Goal: Information Seeking & Learning: Learn about a topic

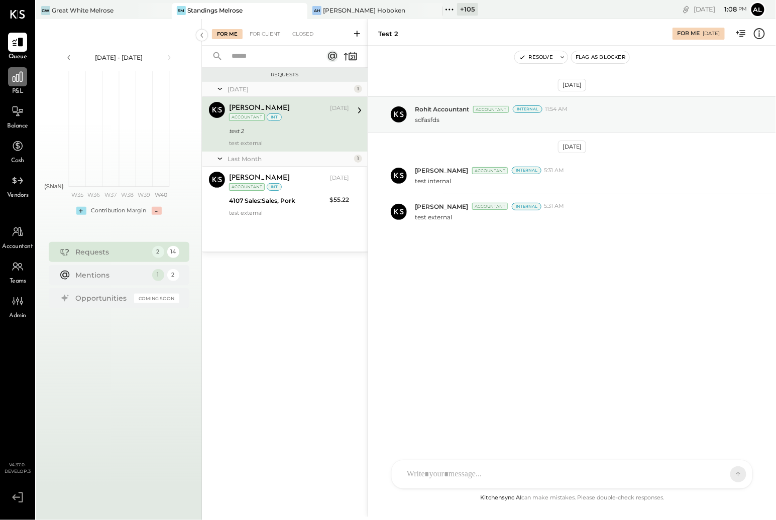
click at [24, 85] on div at bounding box center [17, 76] width 19 height 19
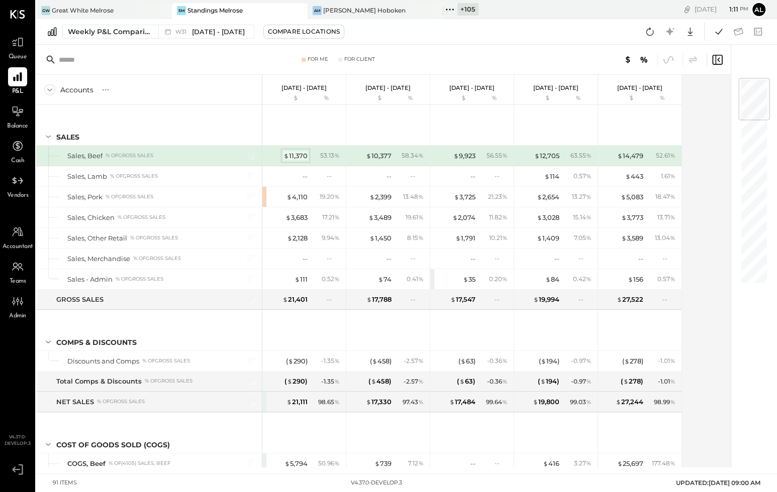
click at [296, 158] on div "$ 11,370" at bounding box center [295, 156] width 24 height 10
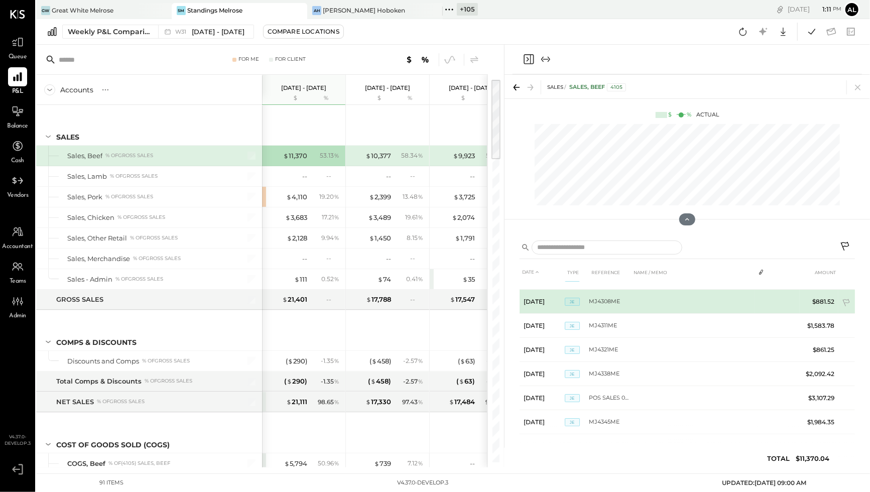
scroll to position [18, 0]
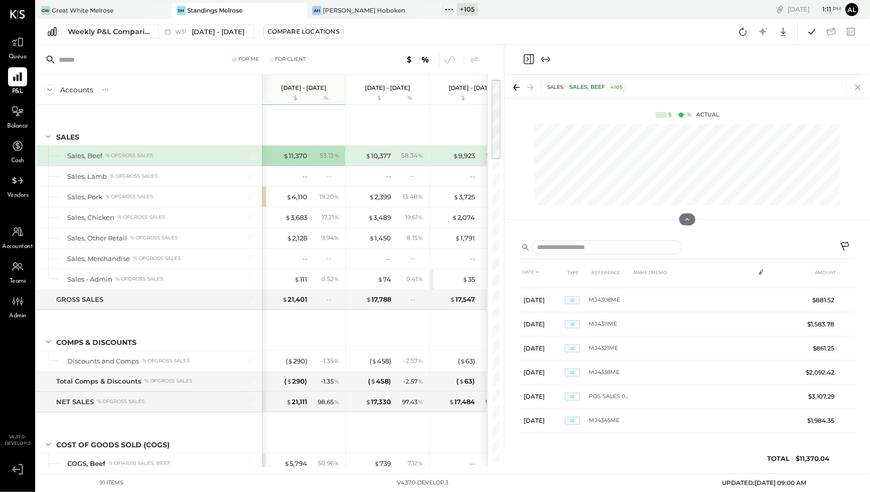
click at [686, 88] on icon at bounding box center [858, 87] width 14 height 14
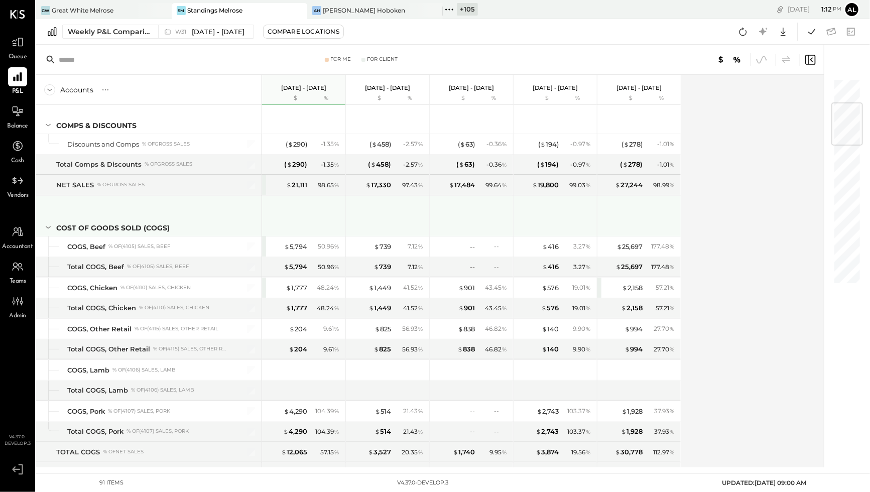
scroll to position [217, 0]
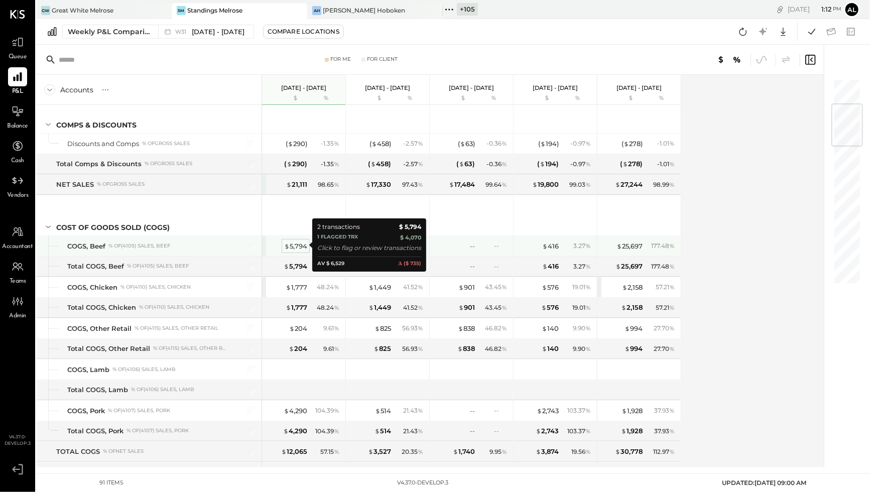
click at [303, 245] on div "$ 5,794" at bounding box center [295, 247] width 23 height 10
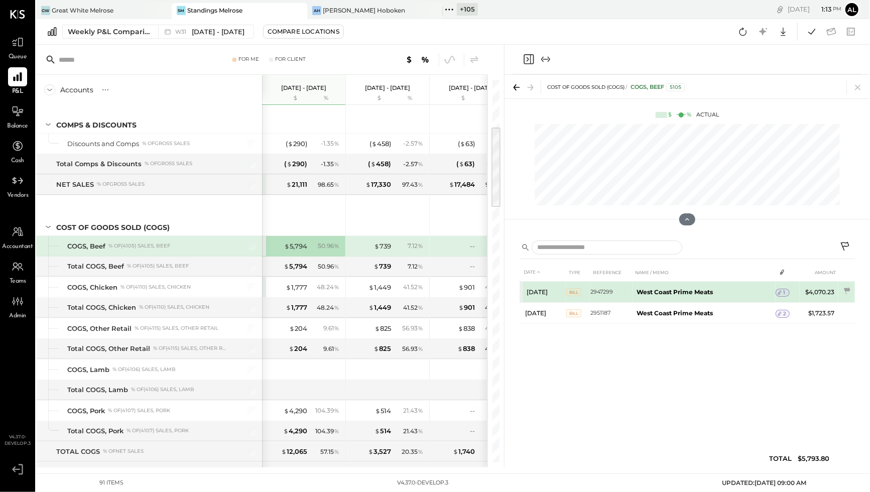
click at [686, 292] on icon at bounding box center [780, 292] width 7 height 7
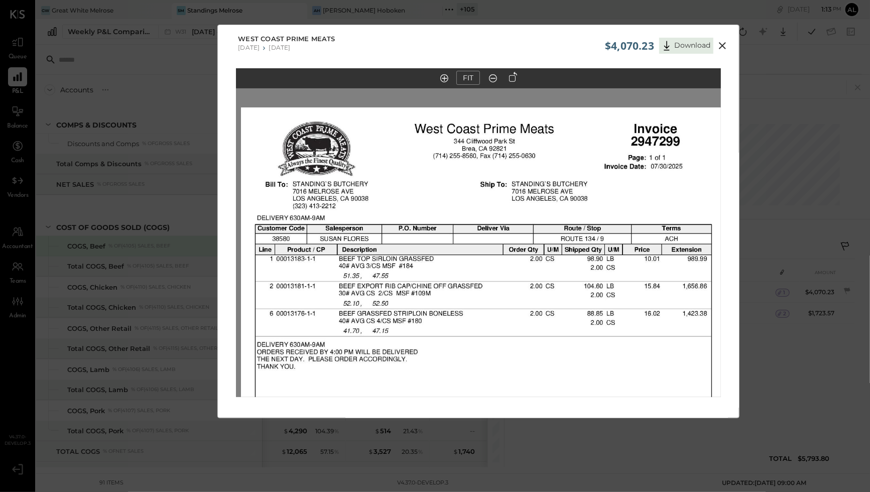
drag, startPoint x: 489, startPoint y: 177, endPoint x: 495, endPoint y: 381, distance: 204.0
click at [495, 381] on img at bounding box center [483, 421] width 485 height 628
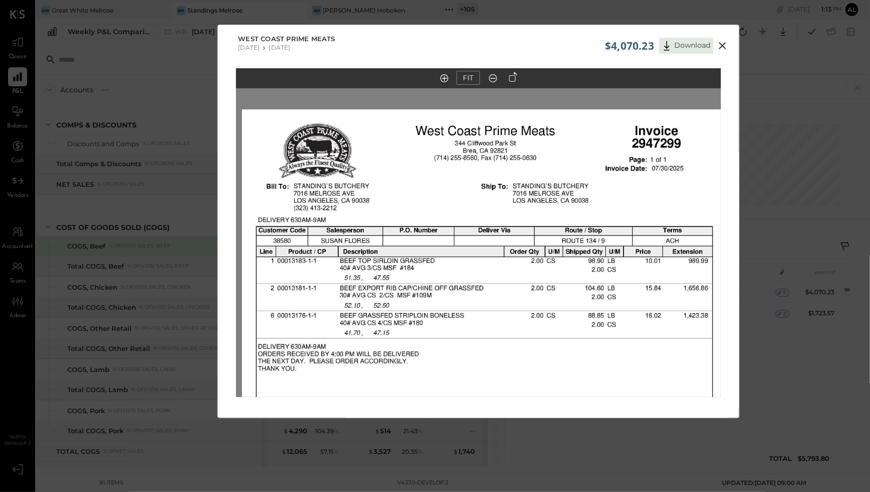
click at [686, 46] on icon at bounding box center [723, 46] width 12 height 12
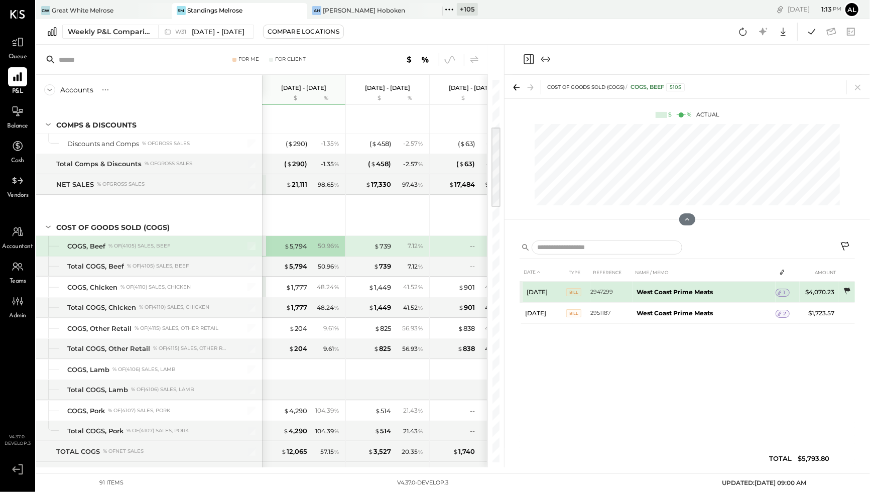
click at [686, 290] on icon at bounding box center [847, 291] width 10 height 10
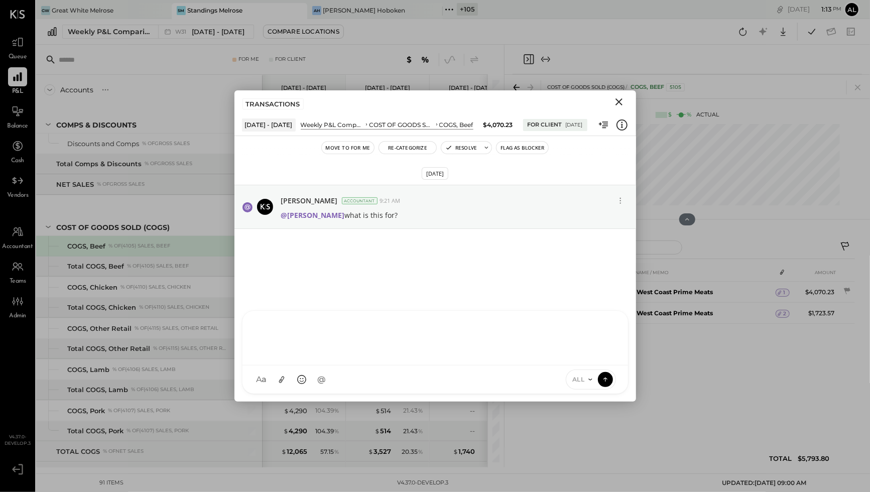
click at [324, 357] on div at bounding box center [436, 337] width 366 height 40
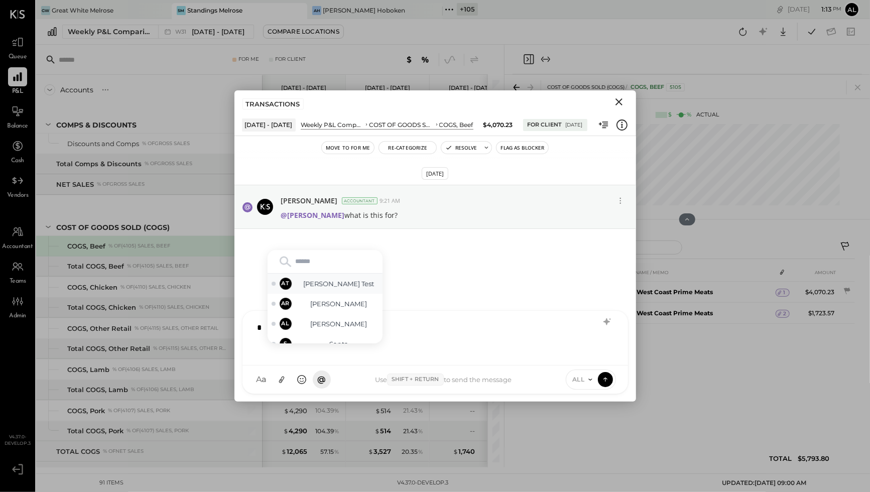
click at [343, 286] on span "[PERSON_NAME] Test" at bounding box center [339, 284] width 79 height 10
click at [616, 101] on icon "Close" at bounding box center [619, 102] width 12 height 12
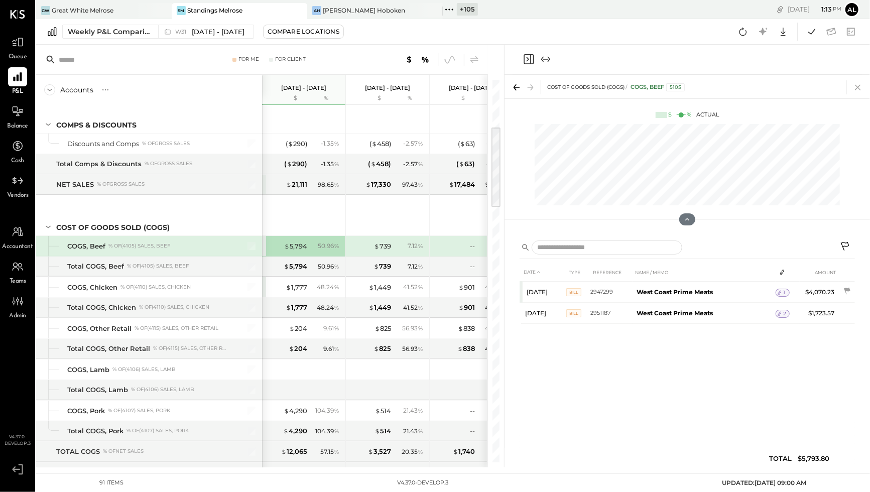
click at [686, 87] on icon at bounding box center [858, 87] width 14 height 14
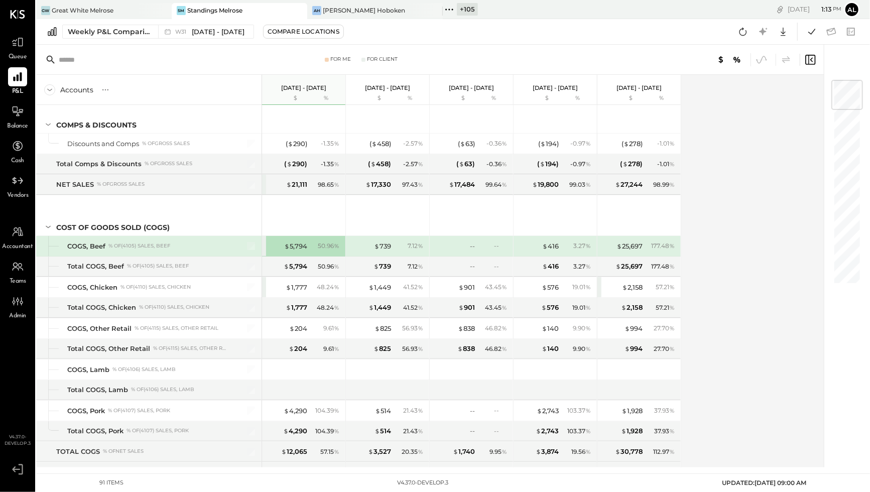
click at [686, 222] on div "Accounts S % GL Jul 28 - Aug 3, 2025 $ % Jul 21 - 27, 2025 $ % Jul 14 - 20, 202…" at bounding box center [431, 271] width 790 height 393
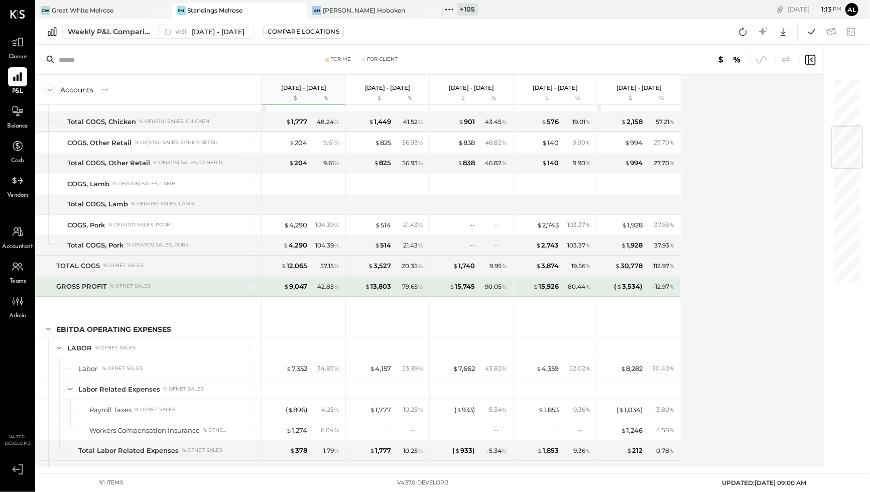
scroll to position [405, 0]
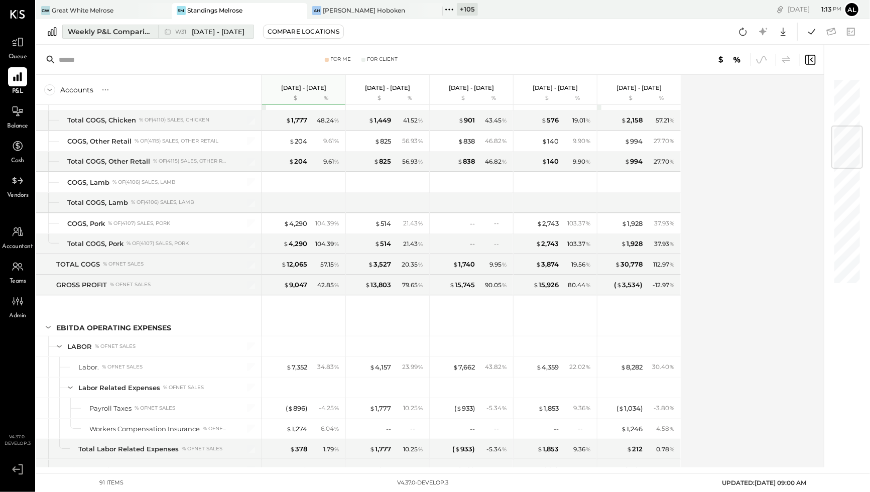
click at [113, 31] on div "Weekly P&L Comparison" at bounding box center [110, 32] width 84 height 10
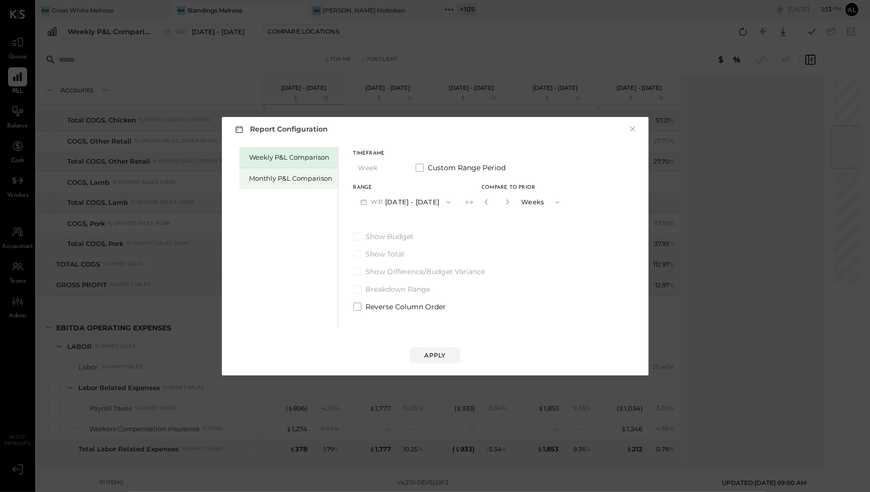
click at [283, 174] on div "Monthly P&L Comparison" at bounding box center [291, 179] width 83 height 10
click at [357, 236] on span at bounding box center [358, 237] width 8 height 8
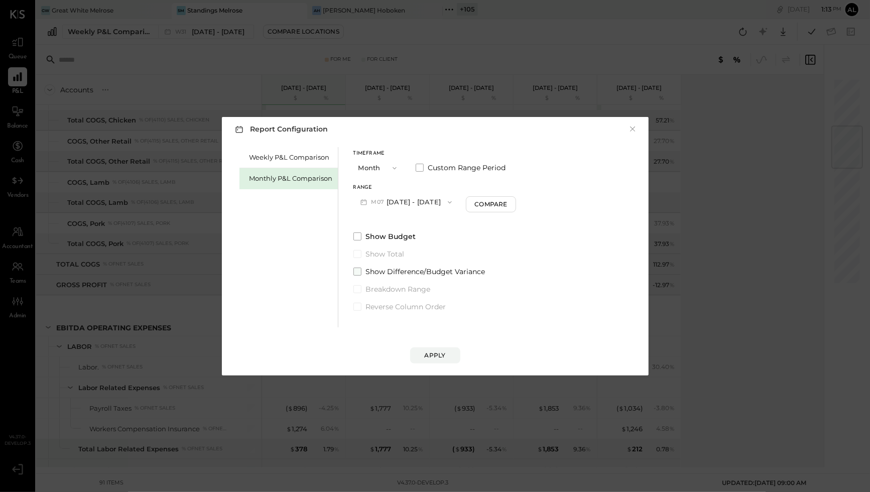
click at [358, 268] on span at bounding box center [358, 272] width 8 height 8
click at [354, 227] on div "Timeframe Month Custom Range Period Range M07 Jul 1 - 31, 2025 Compare Show Bud…" at bounding box center [435, 229] width 163 height 165
click at [354, 232] on label "Show Budget" at bounding box center [435, 237] width 163 height 10
click at [428, 201] on button "M07 Jul 1 - 31, 2025" at bounding box center [407, 202] width 106 height 19
click at [427, 182] on div "Timeframe Month Custom Range Period Range M07 Jul 1 - 31, 2025 M07 Jul 1 - 31, …" at bounding box center [435, 181] width 163 height 60
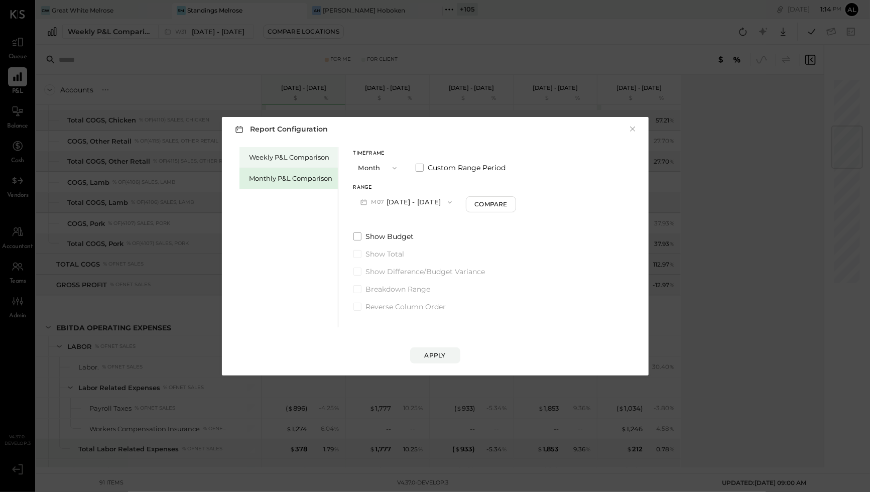
click at [293, 156] on div "Weekly P&L Comparison" at bounding box center [291, 158] width 83 height 10
click at [493, 204] on div "Compare" at bounding box center [489, 204] width 33 height 9
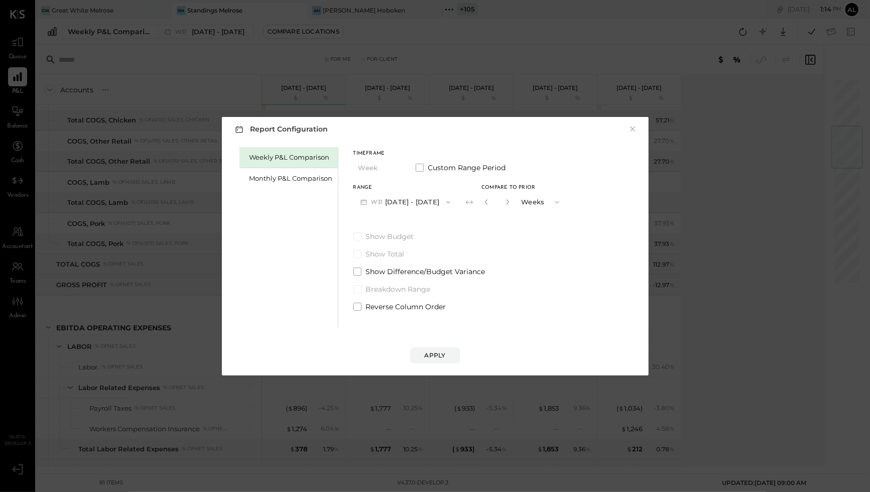
click at [512, 200] on button "button" at bounding box center [508, 201] width 8 height 11
type input "*"
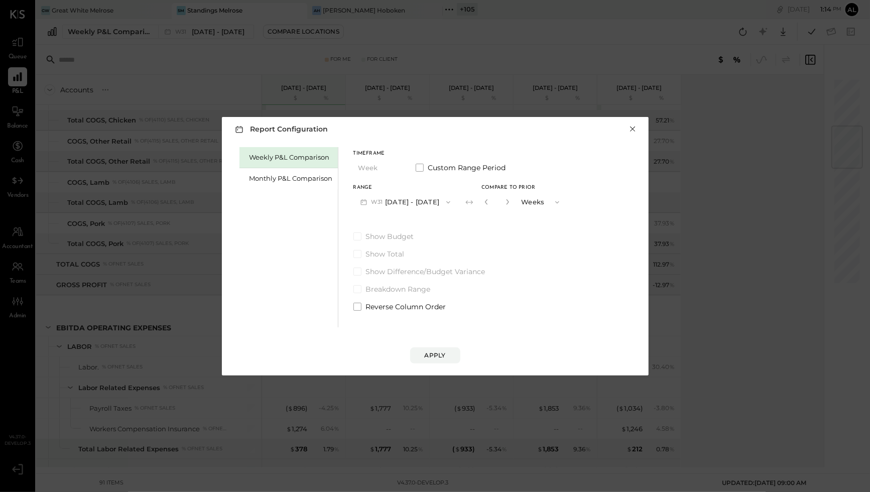
click at [633, 131] on button "×" at bounding box center [633, 129] width 9 height 10
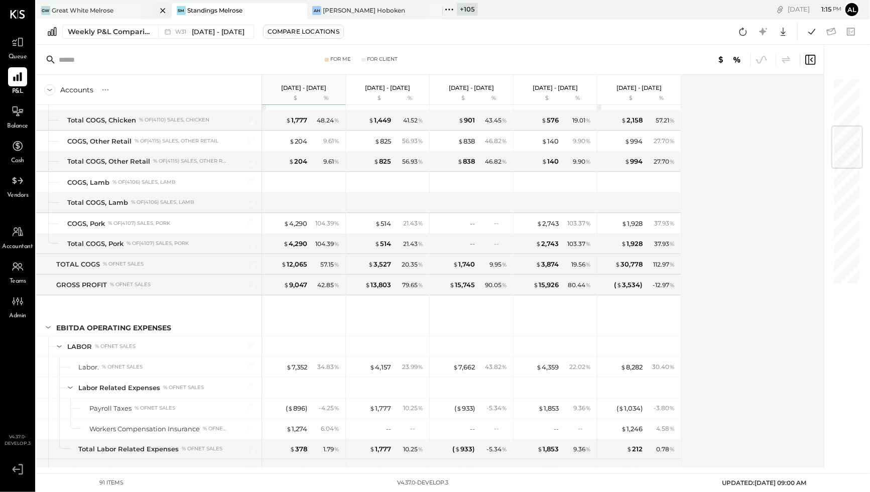
click at [88, 15] on div "GW Great White Melrose" at bounding box center [104, 11] width 136 height 16
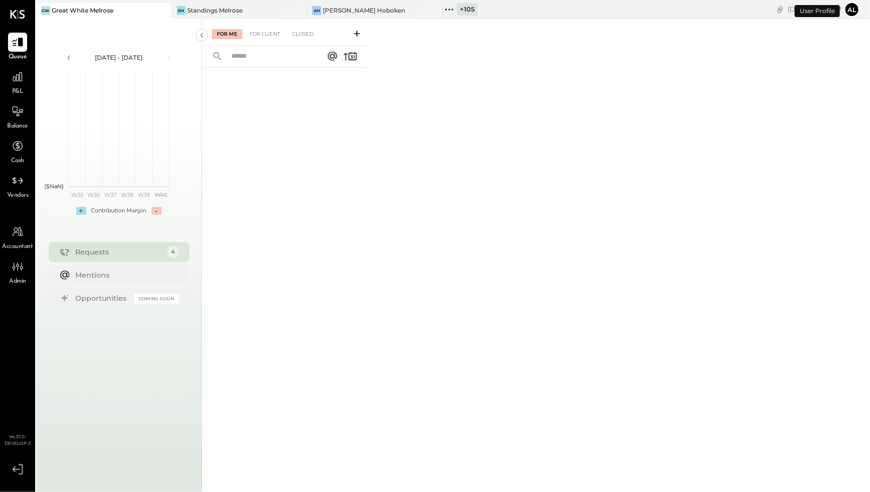
click at [20, 88] on span "P&L" at bounding box center [18, 91] width 12 height 9
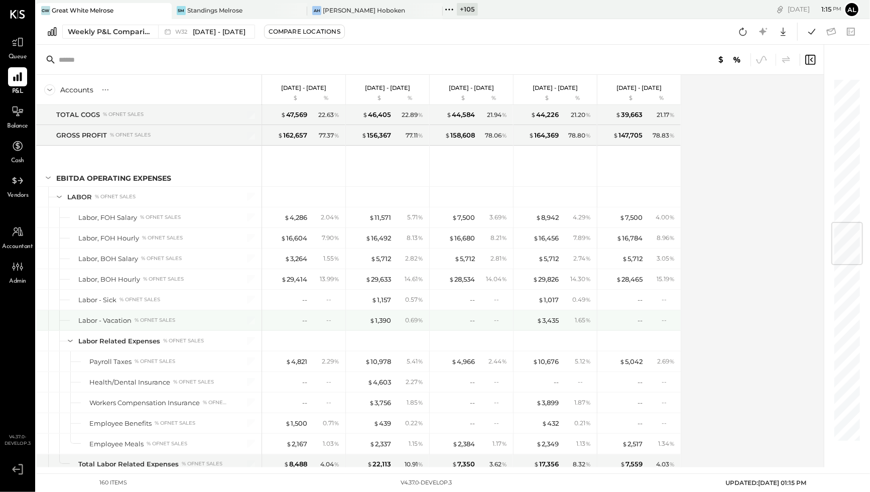
scroll to position [1215, 0]
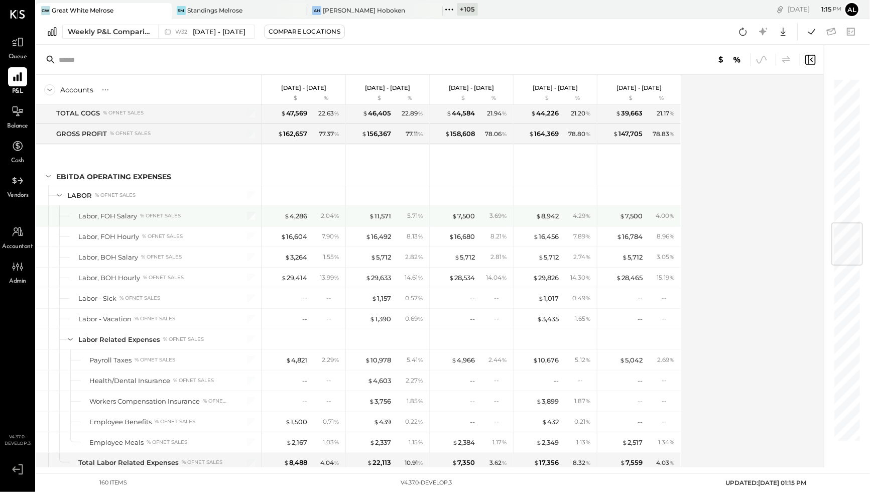
click at [250, 217] on div at bounding box center [245, 216] width 25 height 20
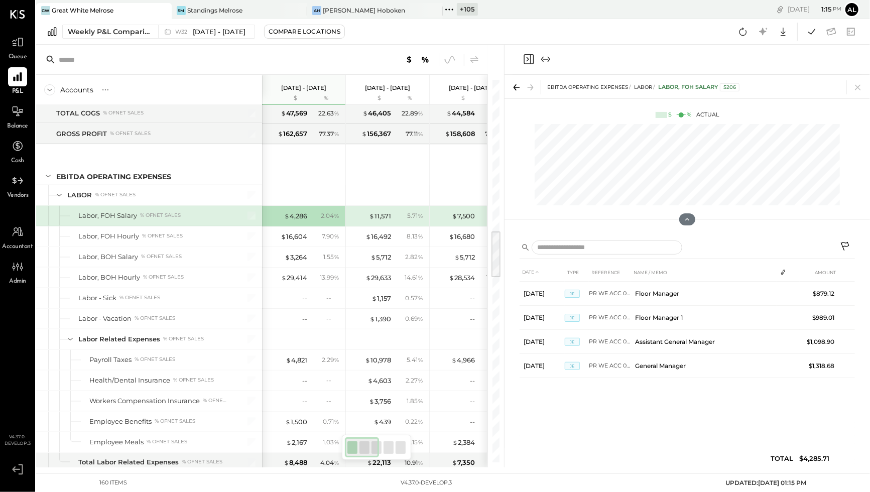
scroll to position [0, 13]
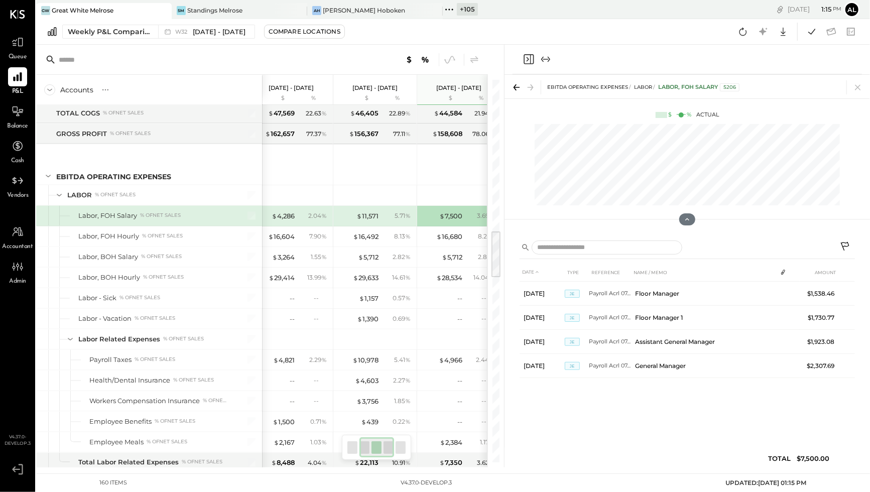
scroll to position [0, 96]
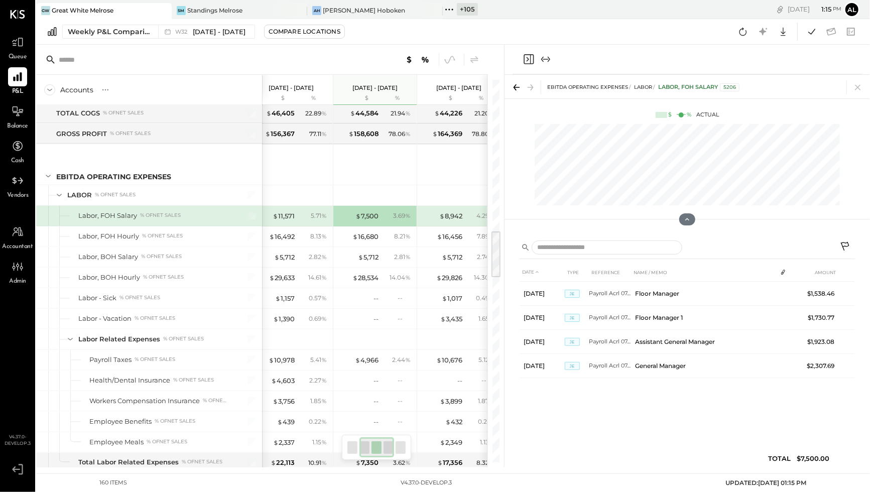
scroll to position [0, 180]
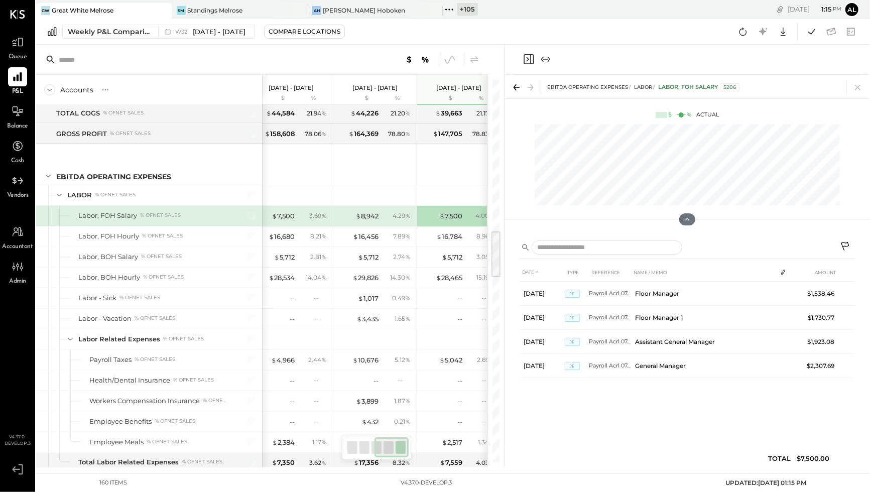
scroll to position [0, 193]
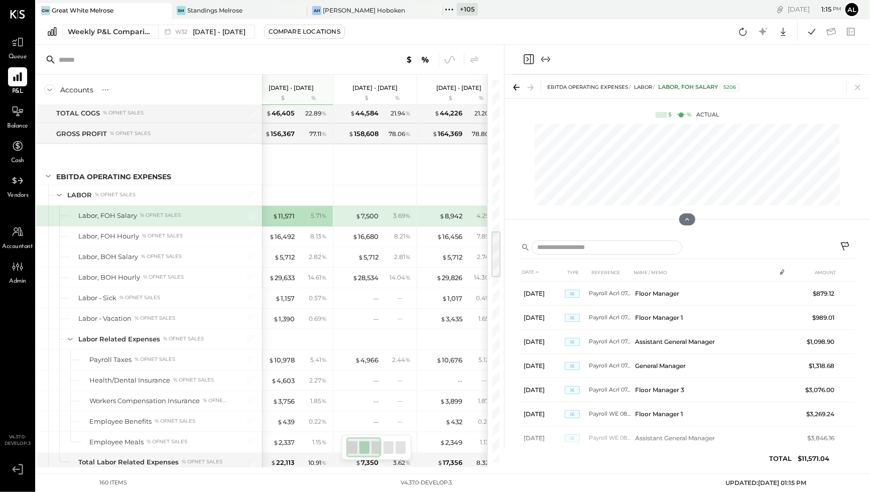
scroll to position [0, 13]
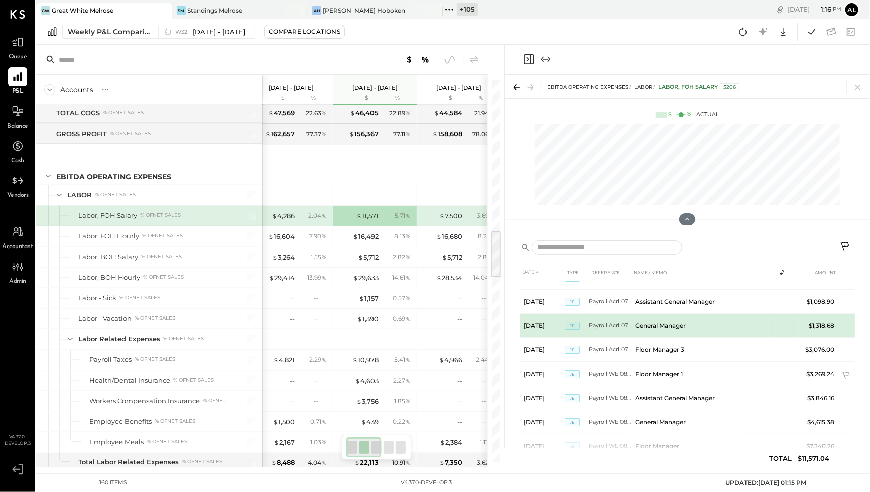
scroll to position [55, 0]
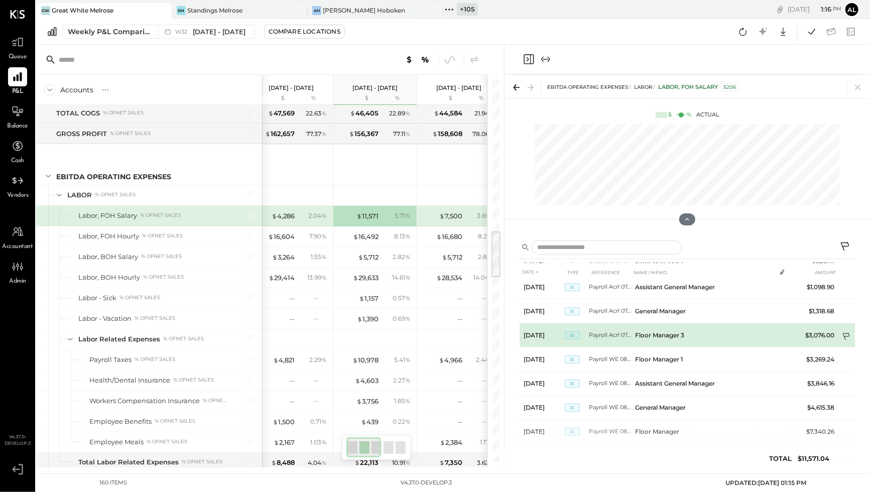
click at [686, 333] on icon at bounding box center [847, 338] width 10 height 10
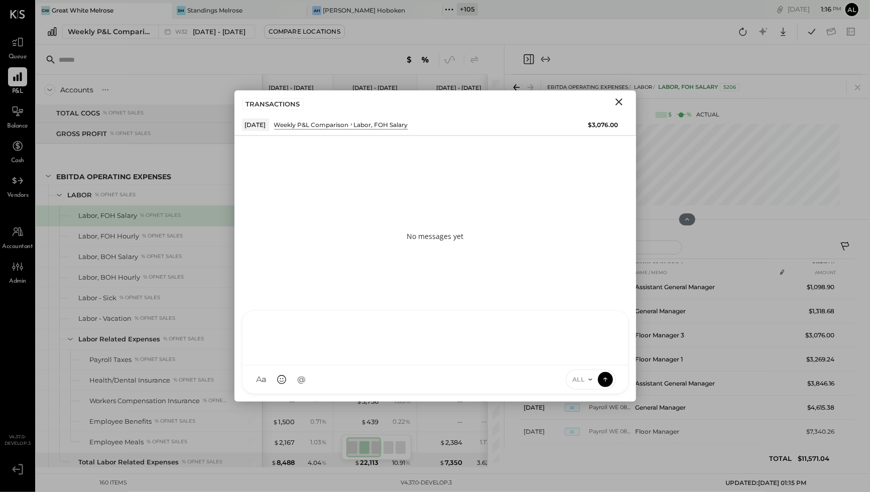
click at [278, 377] on div "AT Archie Test AL Alex Lareo S Santa JP Juan Pacheco AT Archie Test User ST San…" at bounding box center [435, 352] width 387 height 84
click at [619, 102] on icon "Close" at bounding box center [619, 102] width 12 height 12
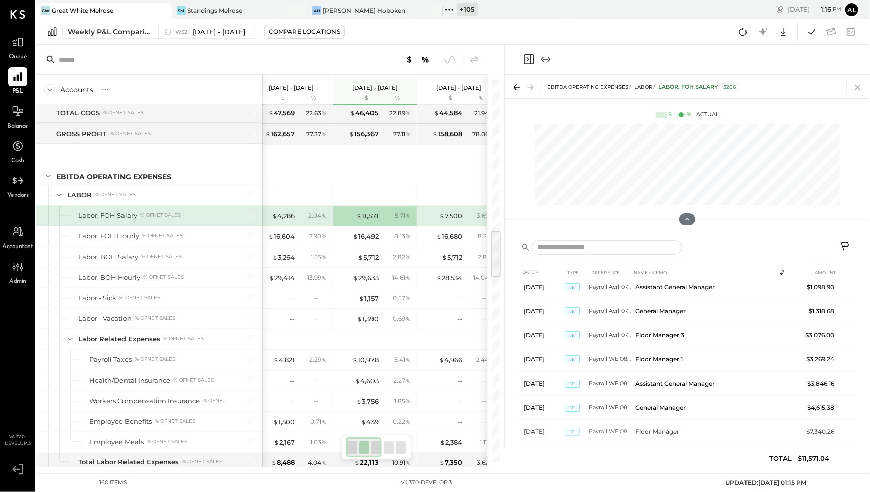
click at [686, 89] on icon at bounding box center [858, 87] width 14 height 14
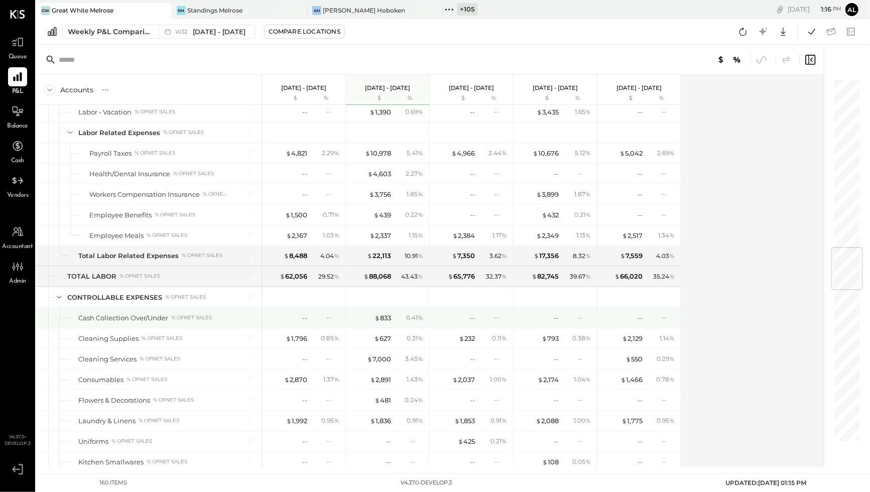
scroll to position [1420, 0]
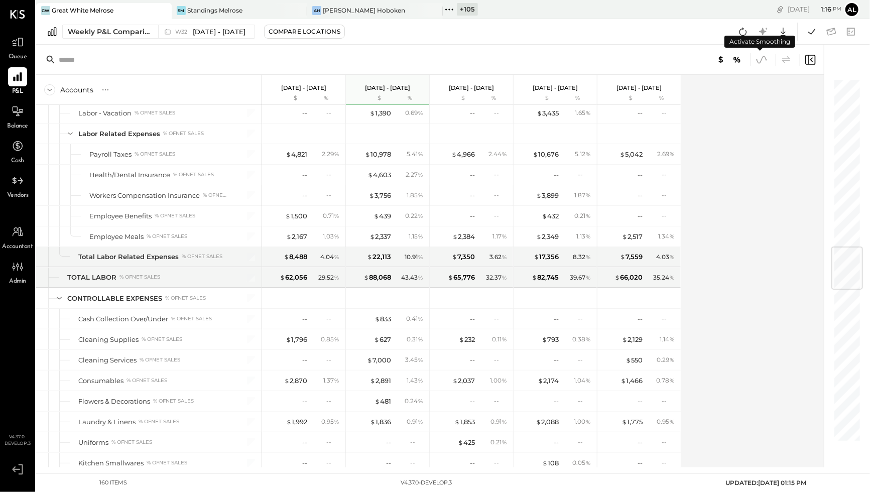
click at [686, 61] on icon at bounding box center [761, 59] width 13 height 13
click at [211, 14] on div "Standings Melrose" at bounding box center [214, 10] width 55 height 9
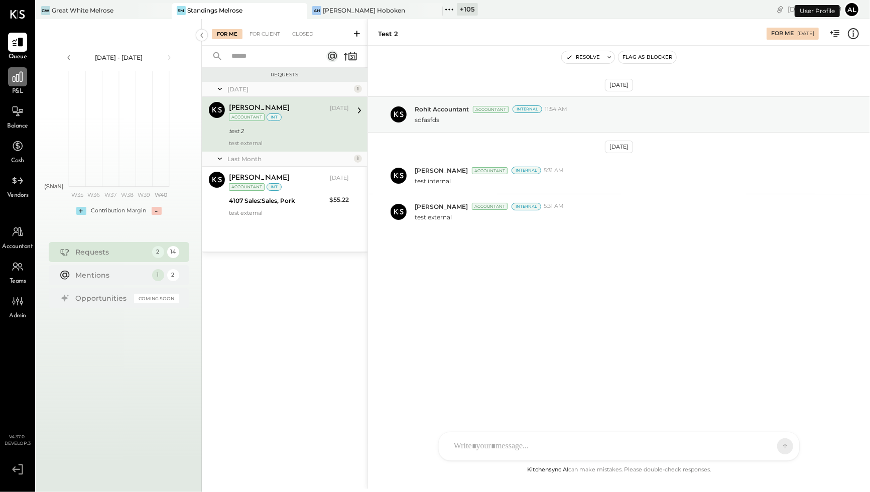
click at [13, 78] on icon at bounding box center [18, 77] width 10 height 10
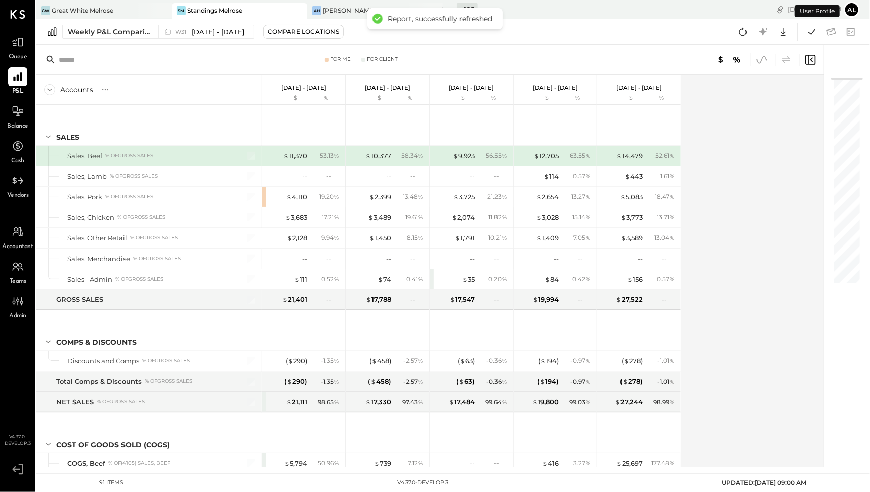
click at [686, 58] on icon at bounding box center [761, 59] width 13 height 13
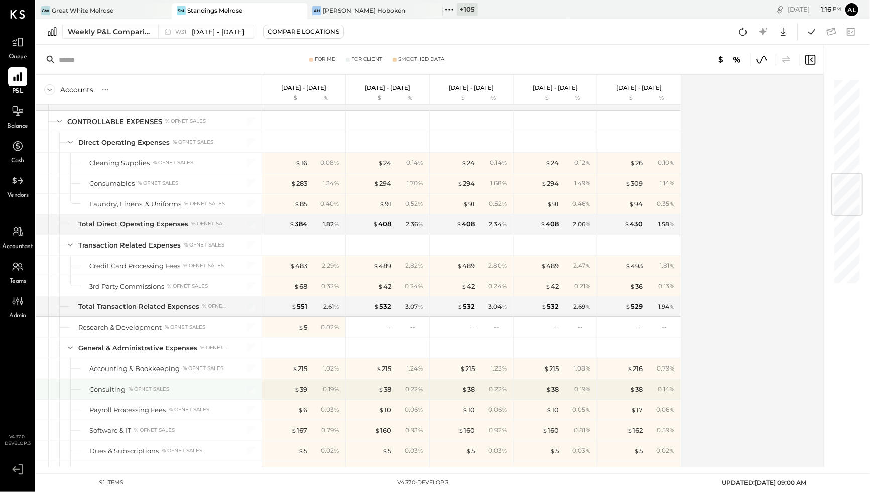
scroll to position [834, 0]
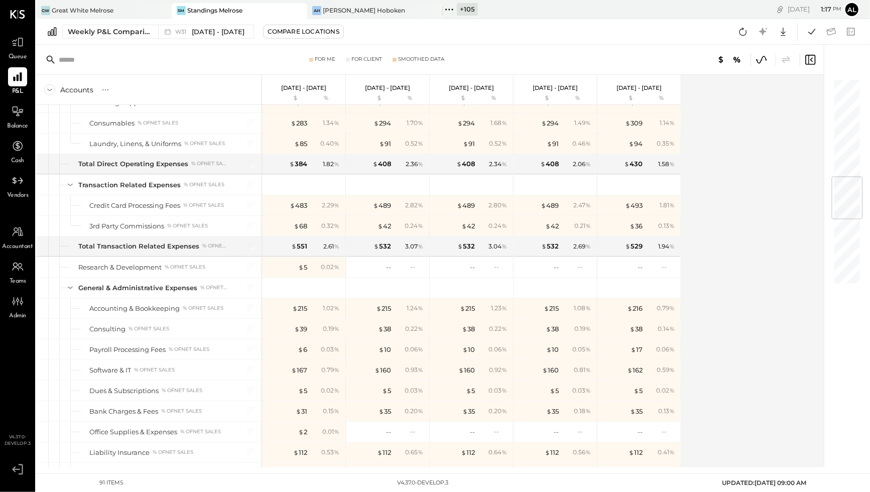
click at [686, 59] on icon at bounding box center [762, 60] width 10 height 8
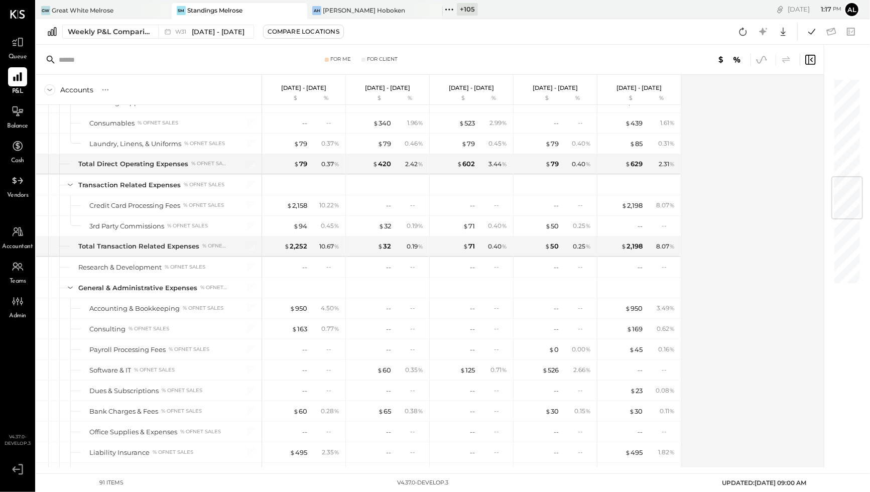
click at [686, 56] on icon at bounding box center [761, 59] width 13 height 13
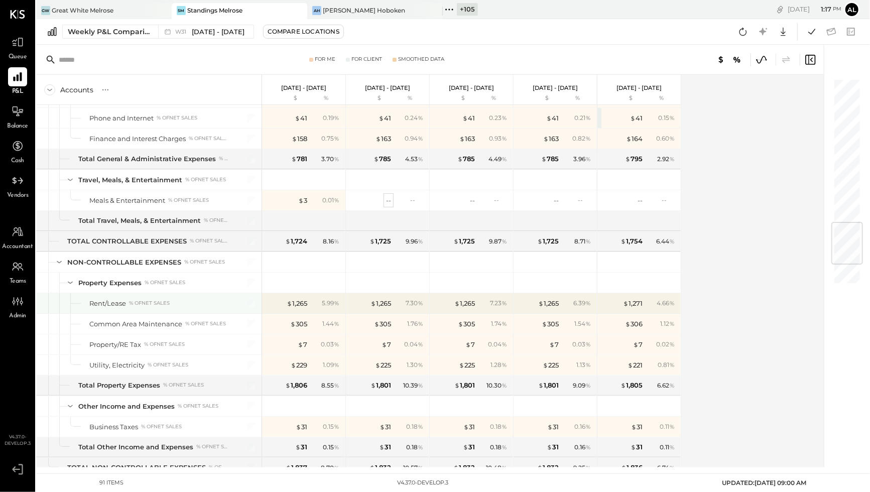
scroll to position [1226, 0]
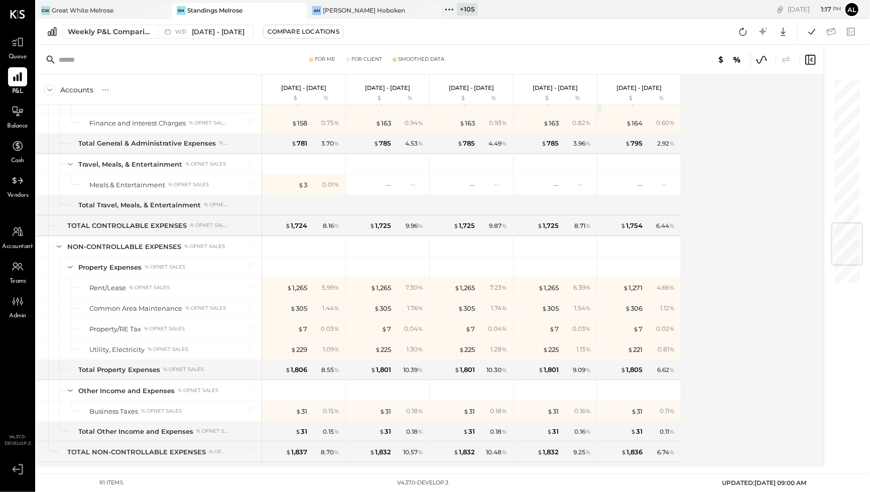
click at [686, 63] on icon at bounding box center [761, 59] width 13 height 13
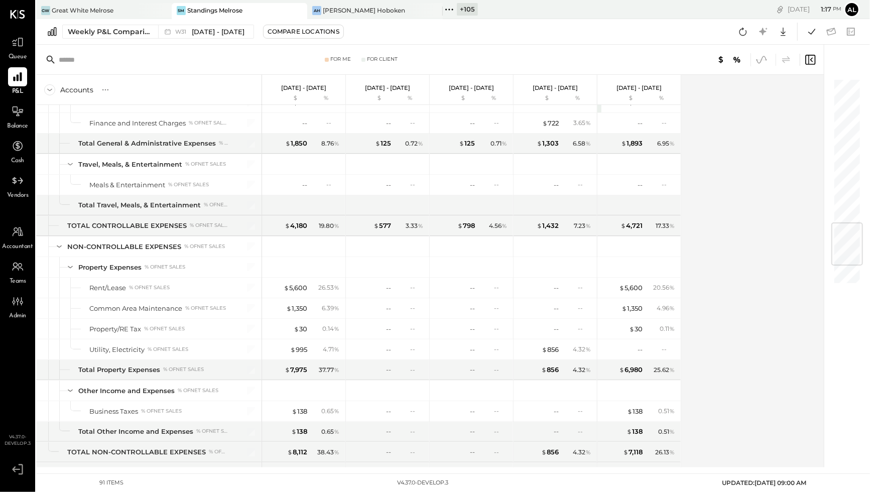
click at [686, 58] on icon at bounding box center [761, 59] width 13 height 13
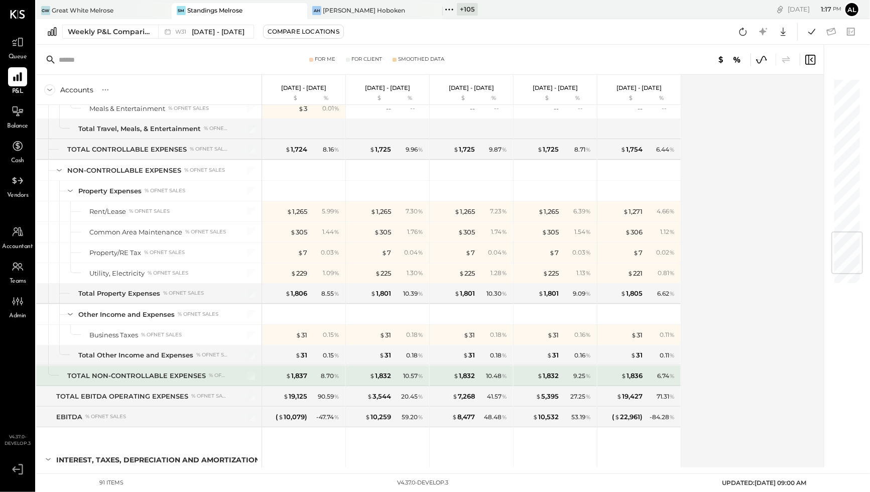
scroll to position [1300, 0]
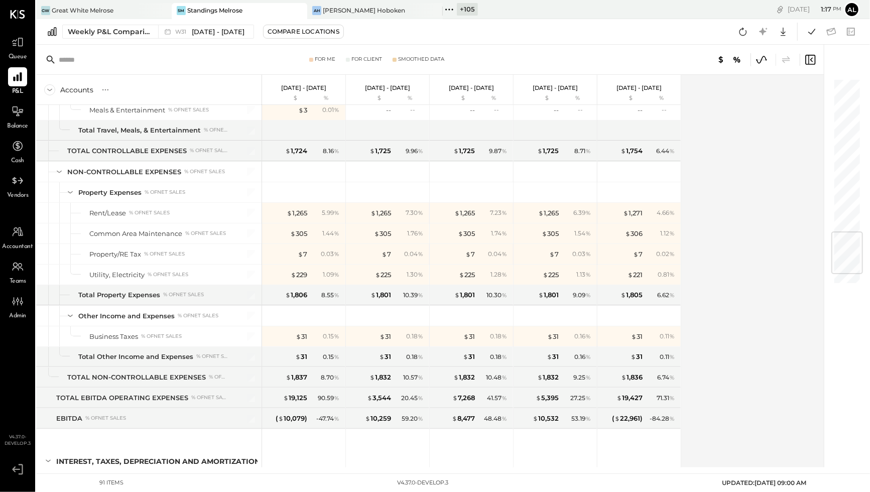
click at [686, 58] on icon at bounding box center [811, 60] width 12 height 12
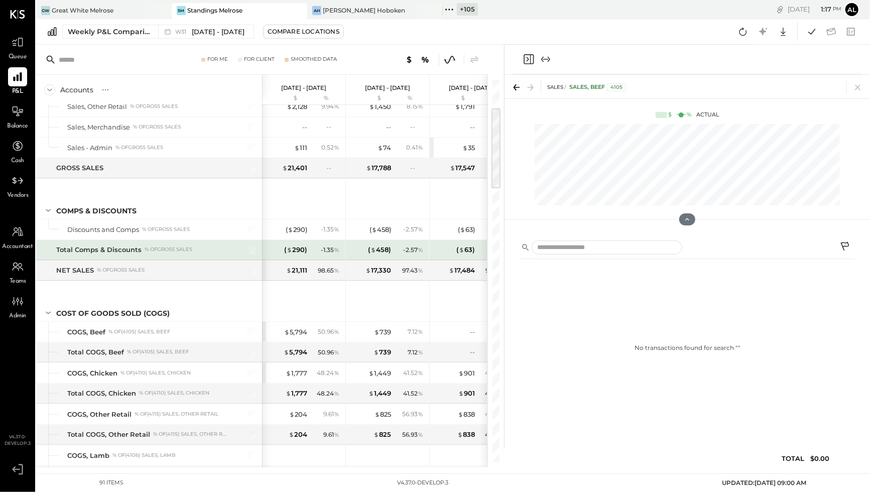
scroll to position [125, 0]
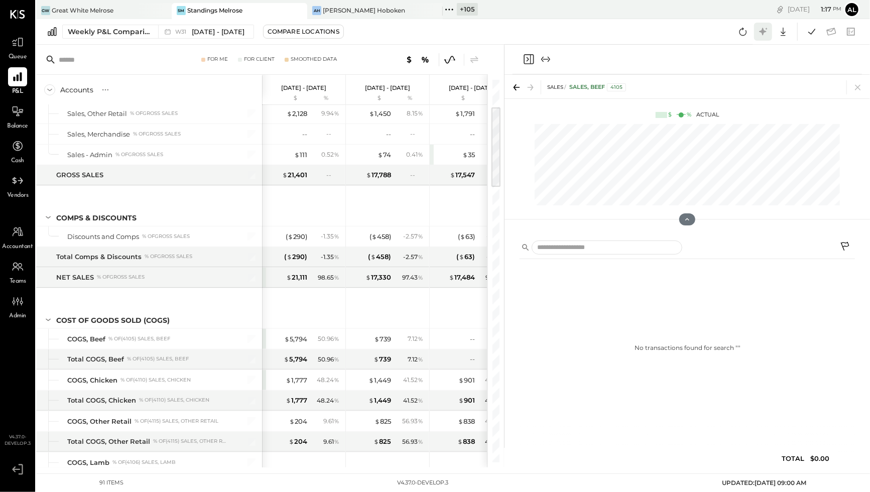
click at [686, 31] on icon at bounding box center [763, 31] width 13 height 13
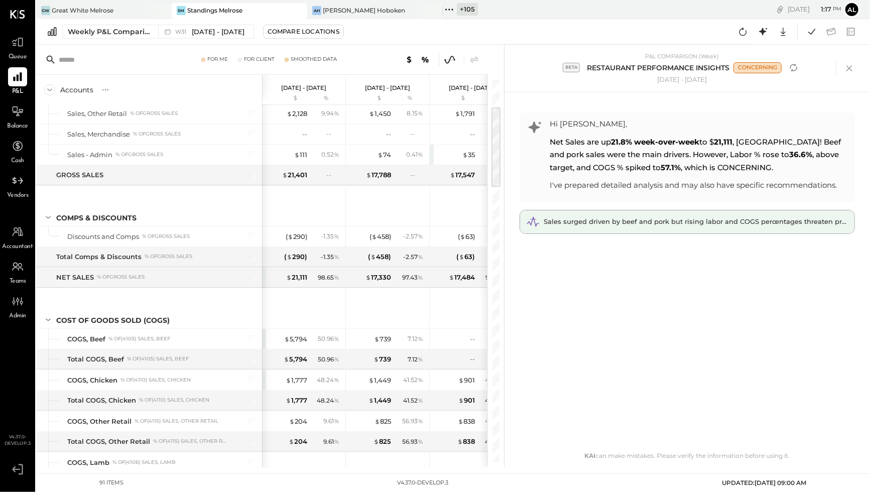
click at [686, 226] on div "Sales surged driven by beef and pork but rising labor and COGS percentages thre…" at bounding box center [687, 221] width 335 height 23
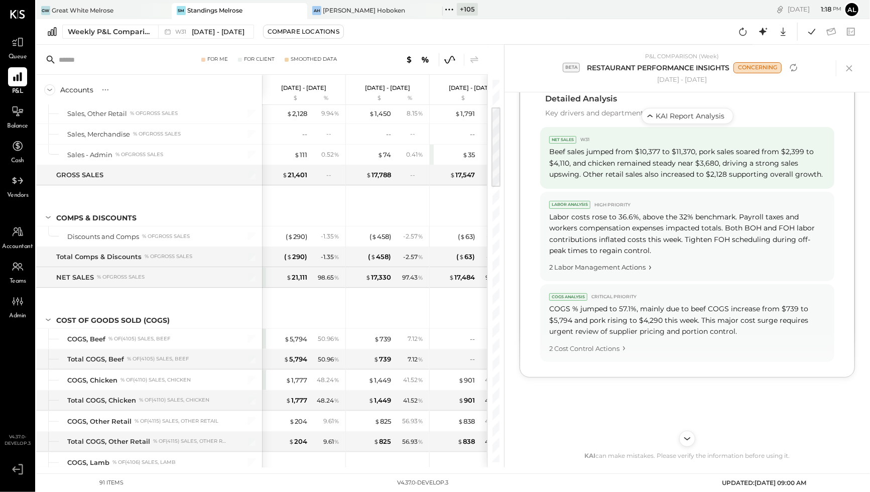
scroll to position [582, 0]
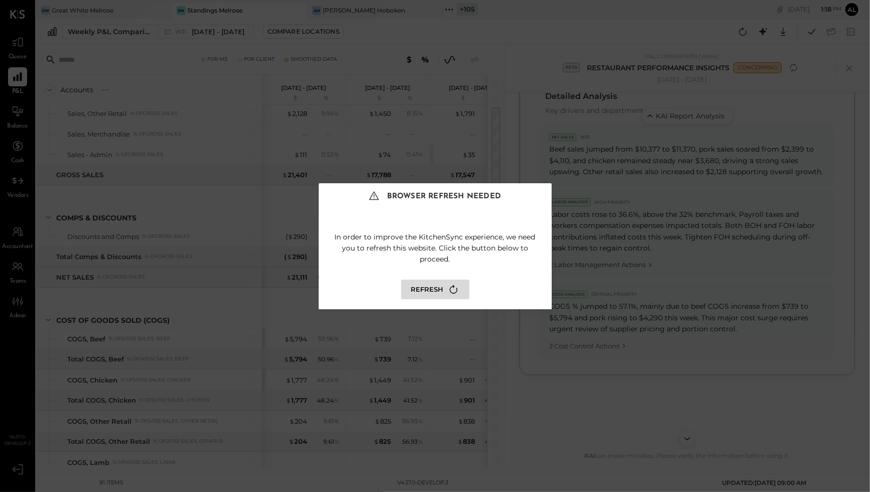
click at [450, 280] on button "Refresh" at bounding box center [435, 290] width 68 height 20
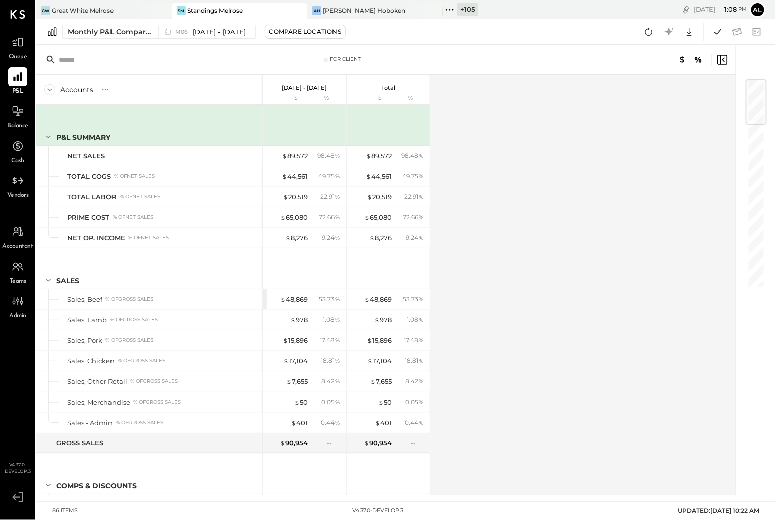
scroll to position [12, 0]
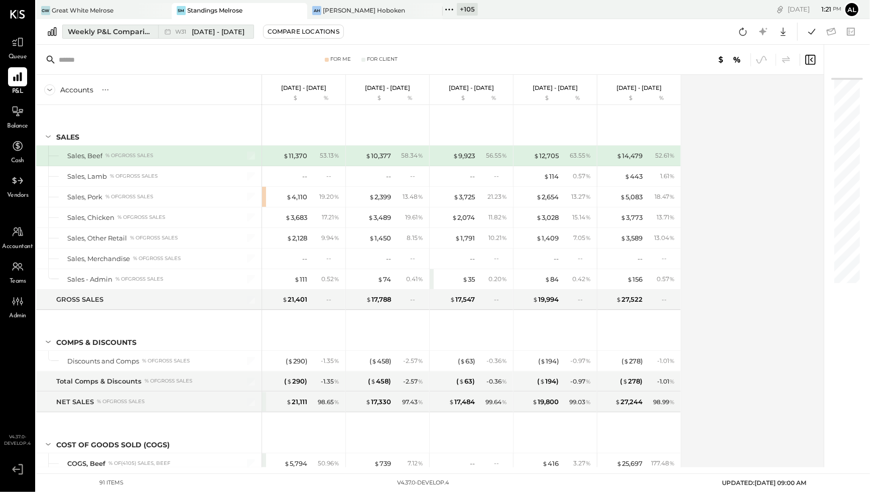
click at [114, 34] on div "Weekly P&L Comparison" at bounding box center [110, 32] width 84 height 10
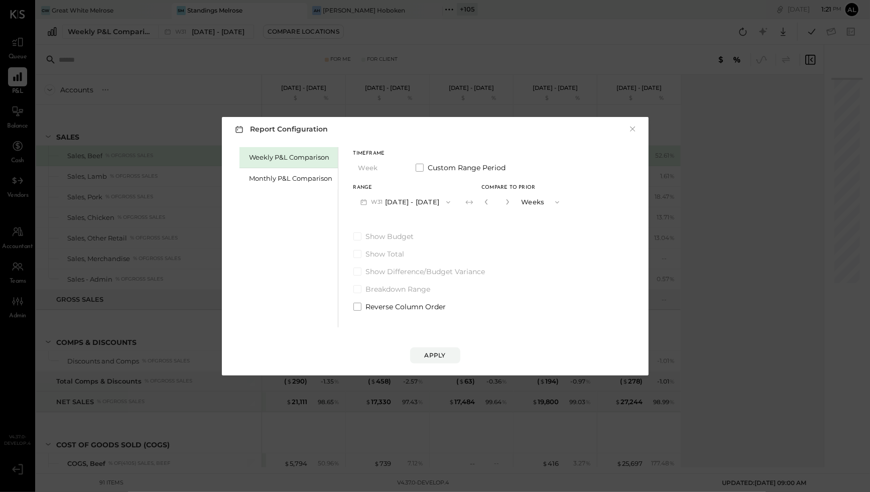
click at [129, 235] on div "Report Configuration × Weekly P&L Comparison Monthly P&L Comparison Timeframe W…" at bounding box center [435, 246] width 870 height 492
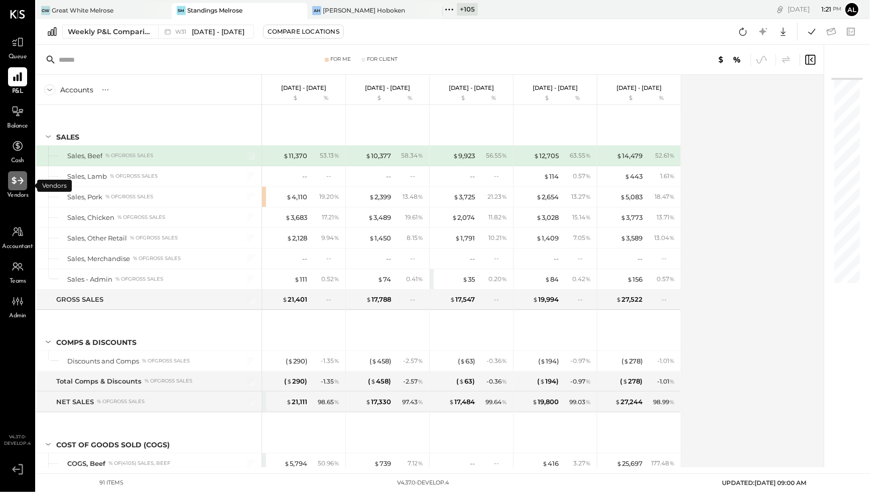
click at [20, 183] on icon at bounding box center [17, 180] width 13 height 13
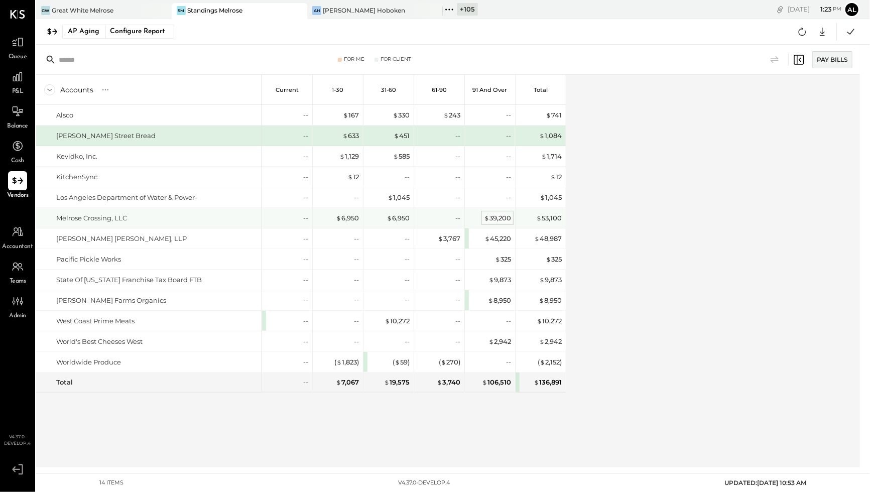
click at [494, 216] on div "$ 39,200" at bounding box center [497, 218] width 27 height 10
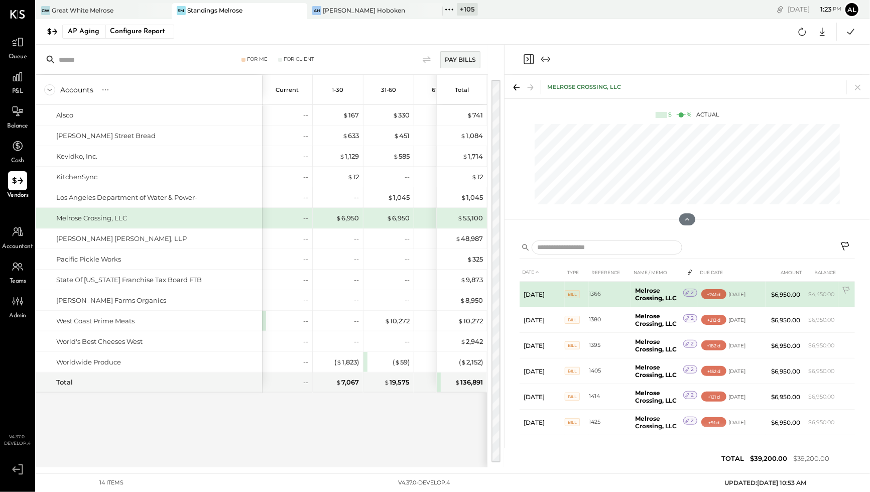
click at [691, 293] on span "2" at bounding box center [692, 292] width 3 height 7
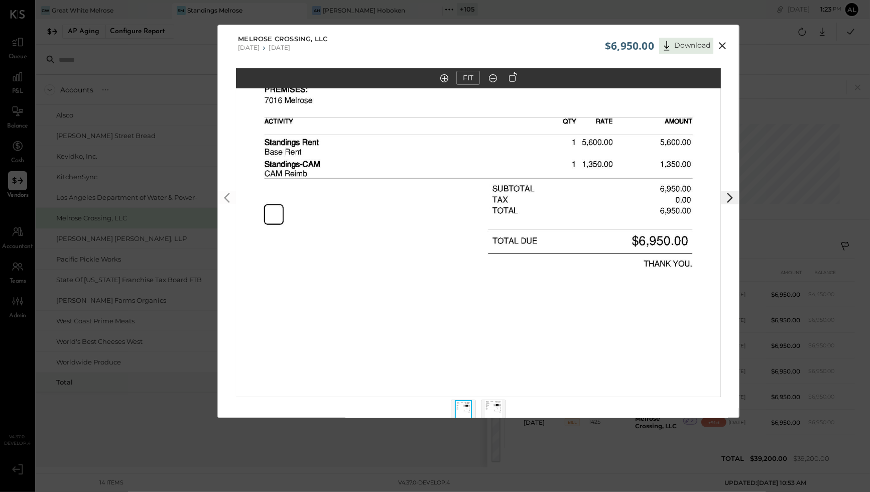
click at [722, 44] on icon at bounding box center [723, 46] width 12 height 12
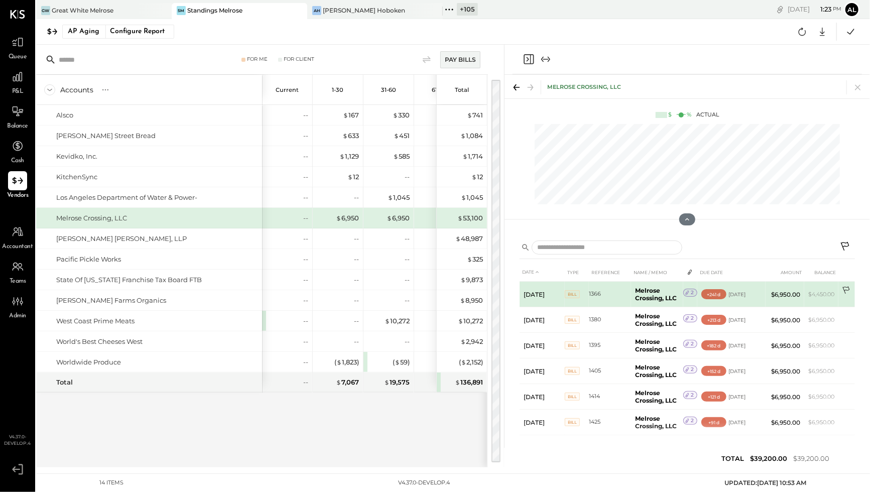
click at [847, 289] on icon at bounding box center [847, 291] width 10 height 10
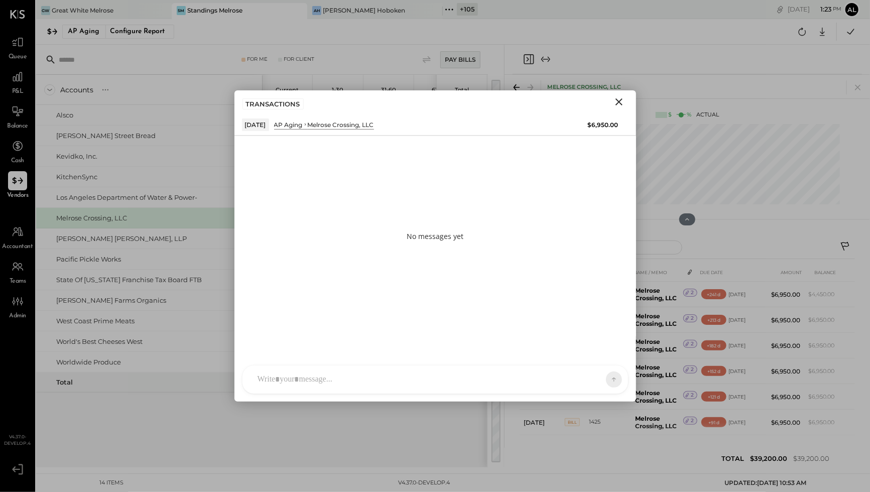
click at [360, 376] on div at bounding box center [427, 380] width 348 height 22
click at [621, 103] on icon "Close" at bounding box center [619, 102] width 12 height 12
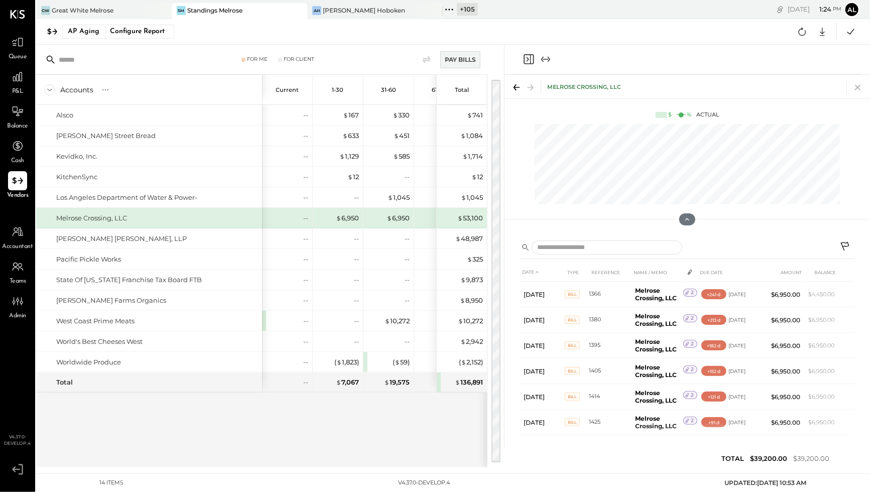
click at [863, 83] on icon at bounding box center [858, 87] width 14 height 14
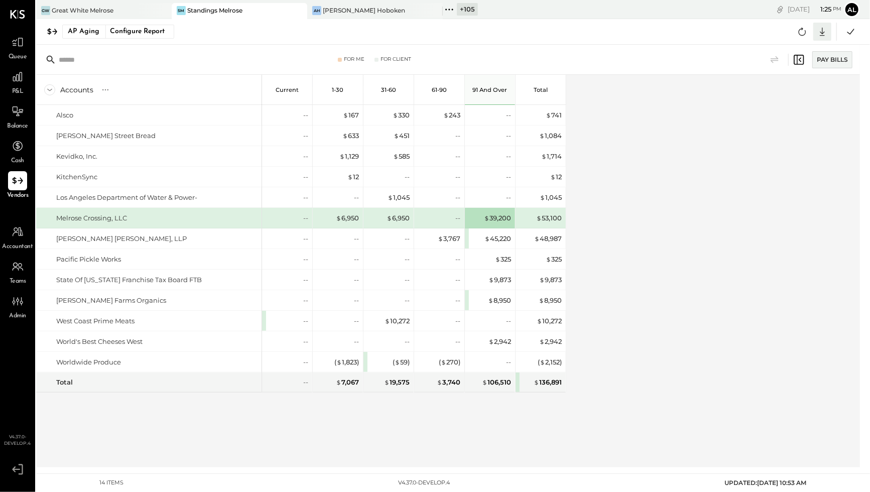
click at [824, 29] on icon at bounding box center [822, 31] width 13 height 13
click at [794, 208] on div "Accounts S % GL Current 1-30 31-60 61-90 91 and Over Total [GEOGRAPHIC_DATA][PE…" at bounding box center [449, 271] width 826 height 393
click at [26, 47] on div at bounding box center [17, 42] width 19 height 19
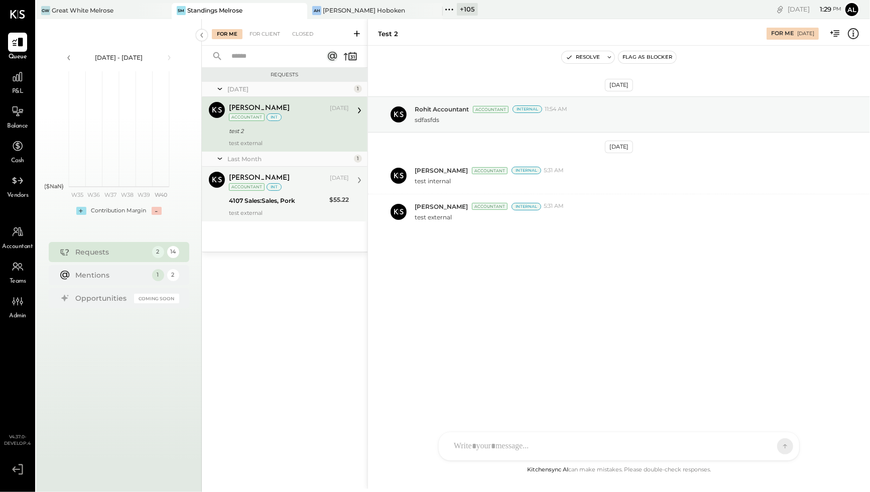
click at [274, 196] on div "4107 Sales:Sales, Pork" at bounding box center [277, 201] width 97 height 10
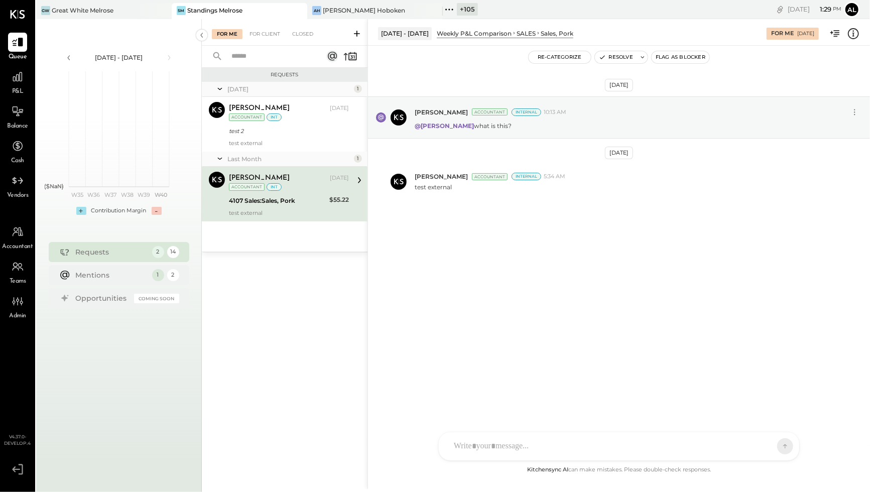
click at [354, 32] on icon at bounding box center [357, 34] width 10 height 10
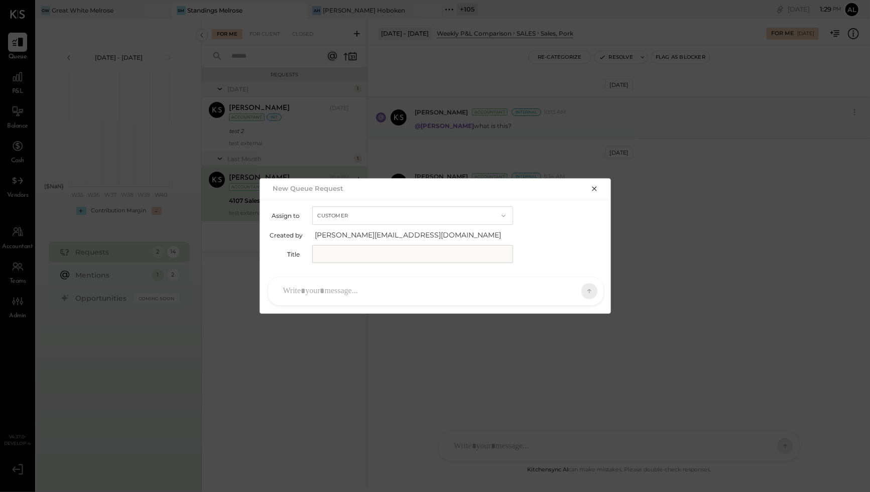
click at [374, 252] on input "text" at bounding box center [412, 254] width 201 height 18
type input "**********"
click at [364, 293] on div at bounding box center [426, 291] width 297 height 22
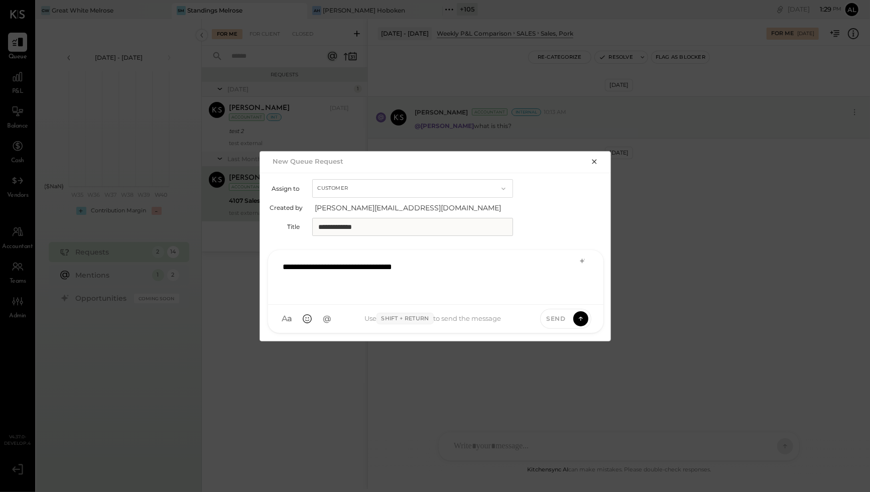
click at [445, 188] on button "Customer" at bounding box center [412, 188] width 201 height 19
click at [437, 207] on div "Accountant" at bounding box center [413, 206] width 200 height 18
click at [580, 318] on icon at bounding box center [581, 318] width 9 height 10
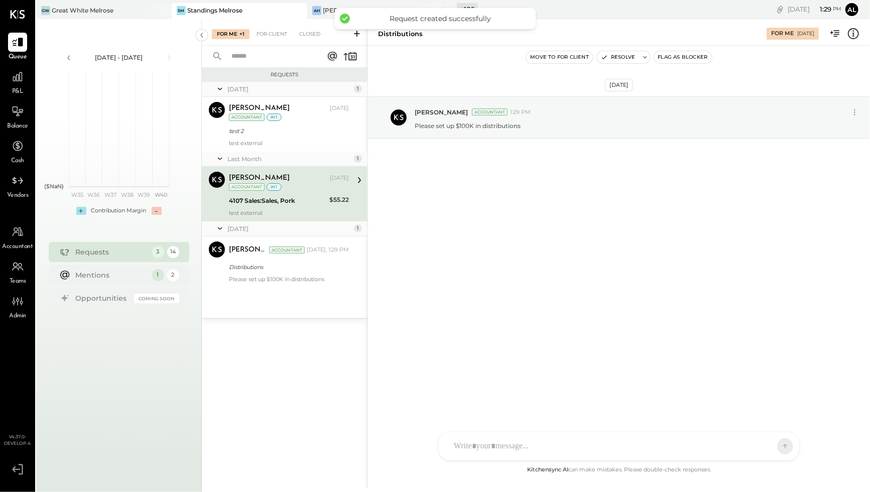
click at [488, 443] on div at bounding box center [610, 446] width 322 height 22
click at [272, 35] on div "For Client" at bounding box center [265, 34] width 41 height 10
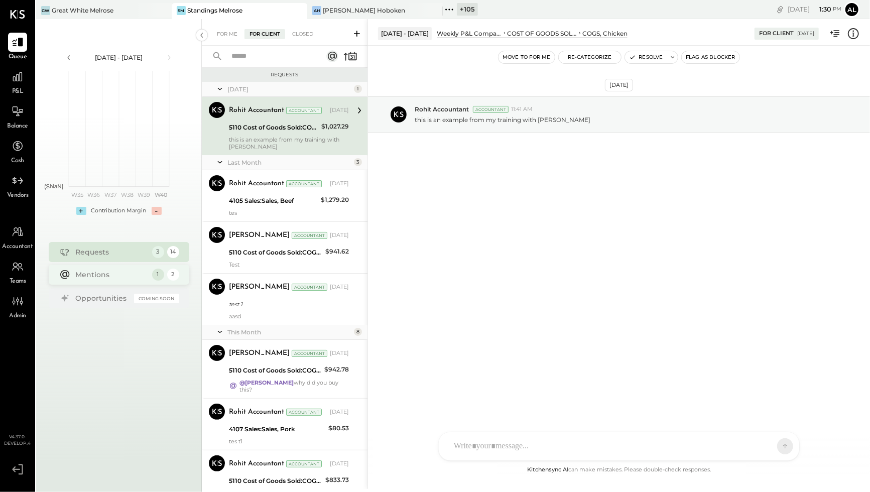
click at [107, 277] on div "Mentions" at bounding box center [111, 275] width 71 height 10
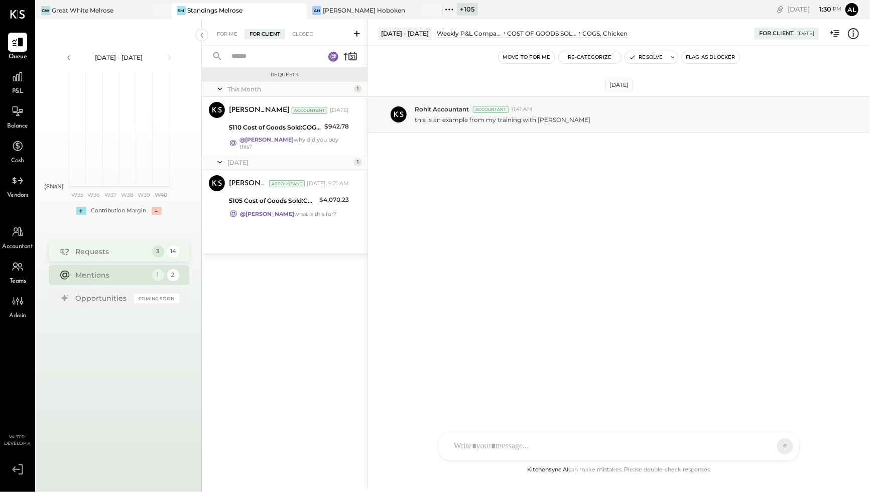
click at [105, 252] on div "Requests" at bounding box center [111, 252] width 71 height 10
